Goal: Task Accomplishment & Management: Manage account settings

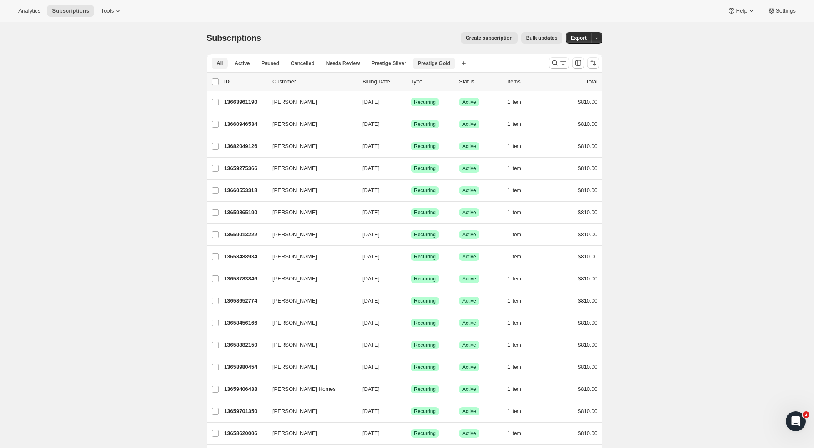
click at [434, 61] on span "Prestige Gold" at bounding box center [434, 63] width 33 height 7
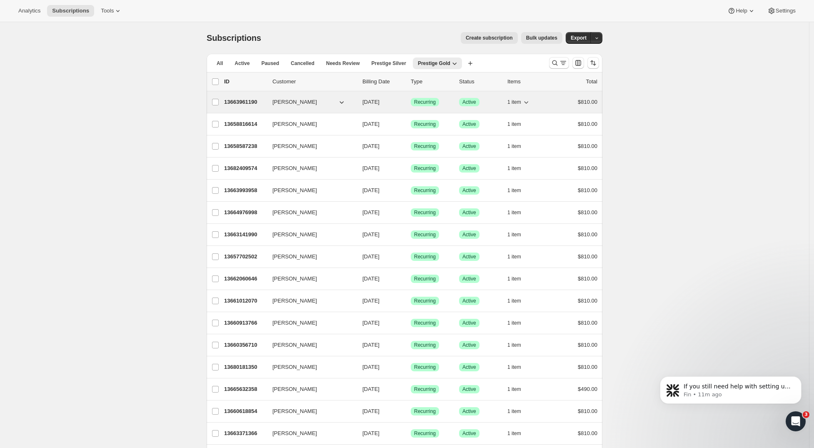
click at [293, 102] on span "[PERSON_NAME]" at bounding box center [295, 102] width 45 height 8
click at [250, 99] on p "13663961190" at bounding box center [245, 102] width 42 height 8
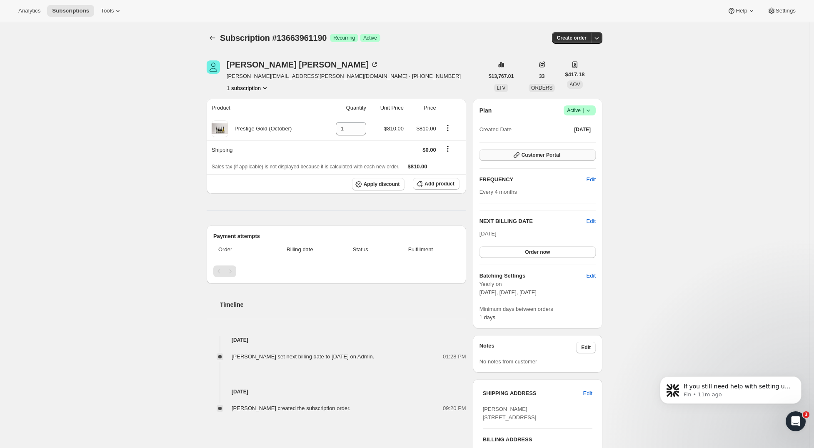
click at [545, 156] on span "Customer Portal" at bounding box center [541, 155] width 39 height 7
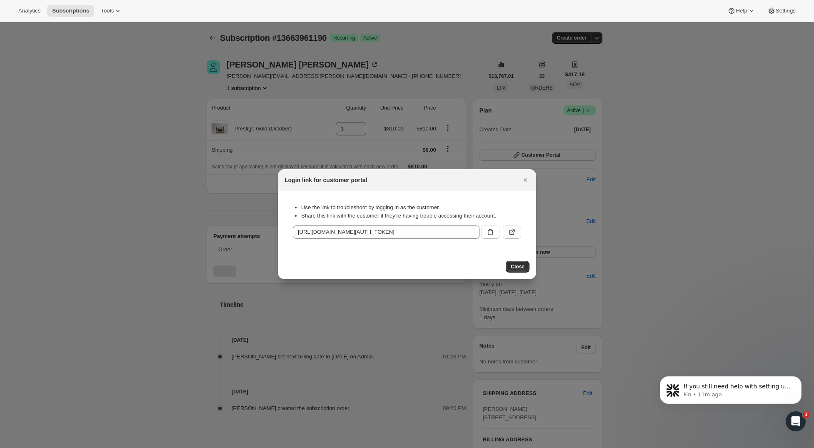
click at [515, 232] on icon ":rc9:" at bounding box center [512, 232] width 8 height 8
click at [528, 177] on icon "Close" at bounding box center [525, 180] width 8 height 8
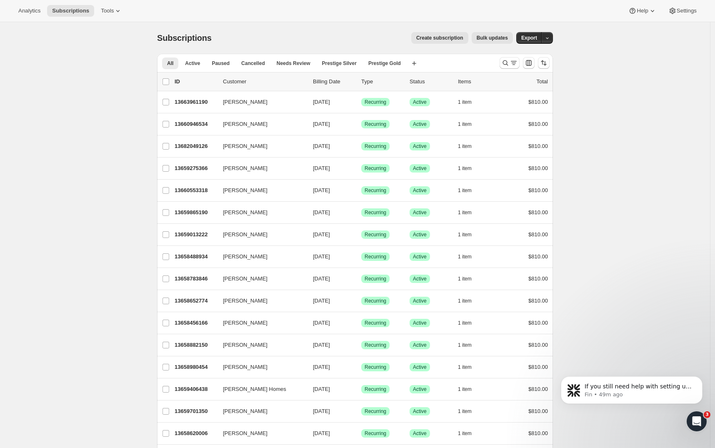
click at [245, 146] on span "[PERSON_NAME]" at bounding box center [245, 146] width 45 height 8
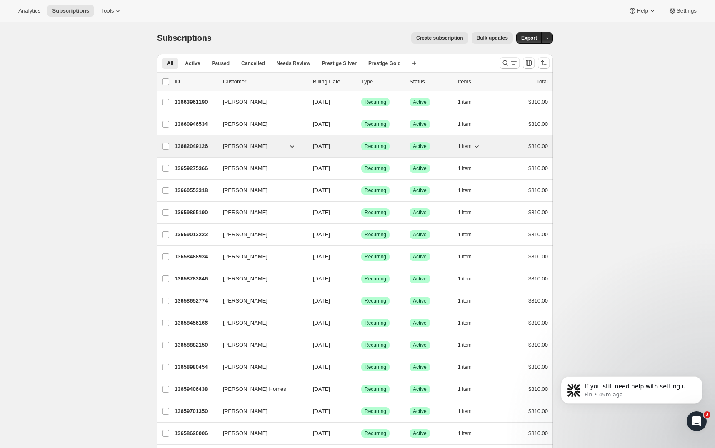
drag, startPoint x: 685, startPoint y: 154, endPoint x: 246, endPoint y: 146, distance: 439.3
click at [246, 146] on span "[PERSON_NAME]" at bounding box center [245, 146] width 45 height 8
click at [205, 147] on p "13682049126" at bounding box center [196, 146] width 42 height 8
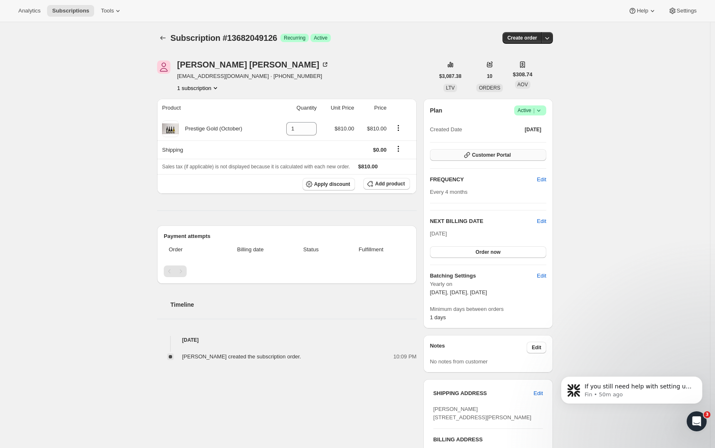
click at [483, 156] on span "Customer Portal" at bounding box center [491, 155] width 39 height 7
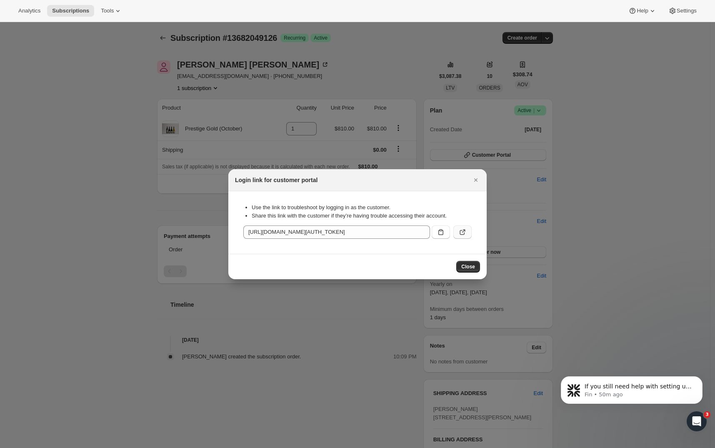
click at [470, 230] on button ":rbv:" at bounding box center [462, 231] width 18 height 13
click at [477, 180] on icon "Close" at bounding box center [476, 180] width 8 height 8
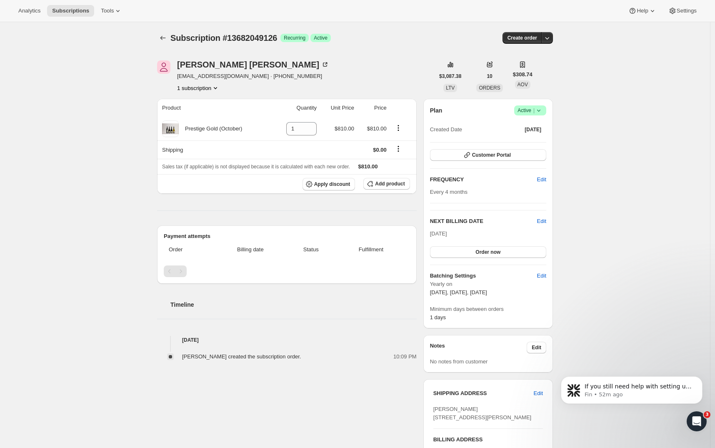
click at [610, 162] on div "Subscription #13682049126. This page is ready Subscription #13682049126 Success…" at bounding box center [355, 333] width 710 height 622
click at [167, 40] on icon "Subscriptions" at bounding box center [163, 38] width 8 height 8
